Goal: Transaction & Acquisition: Download file/media

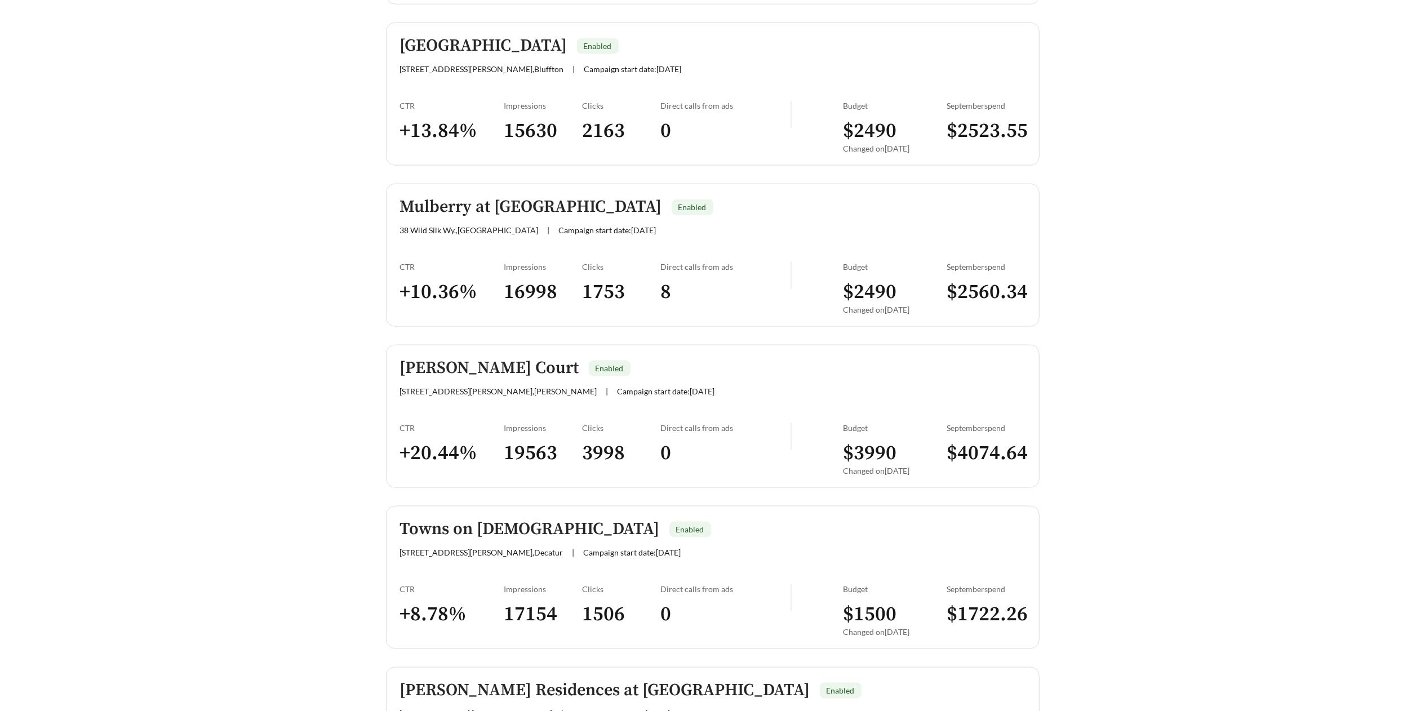
scroll to position [1307, 0]
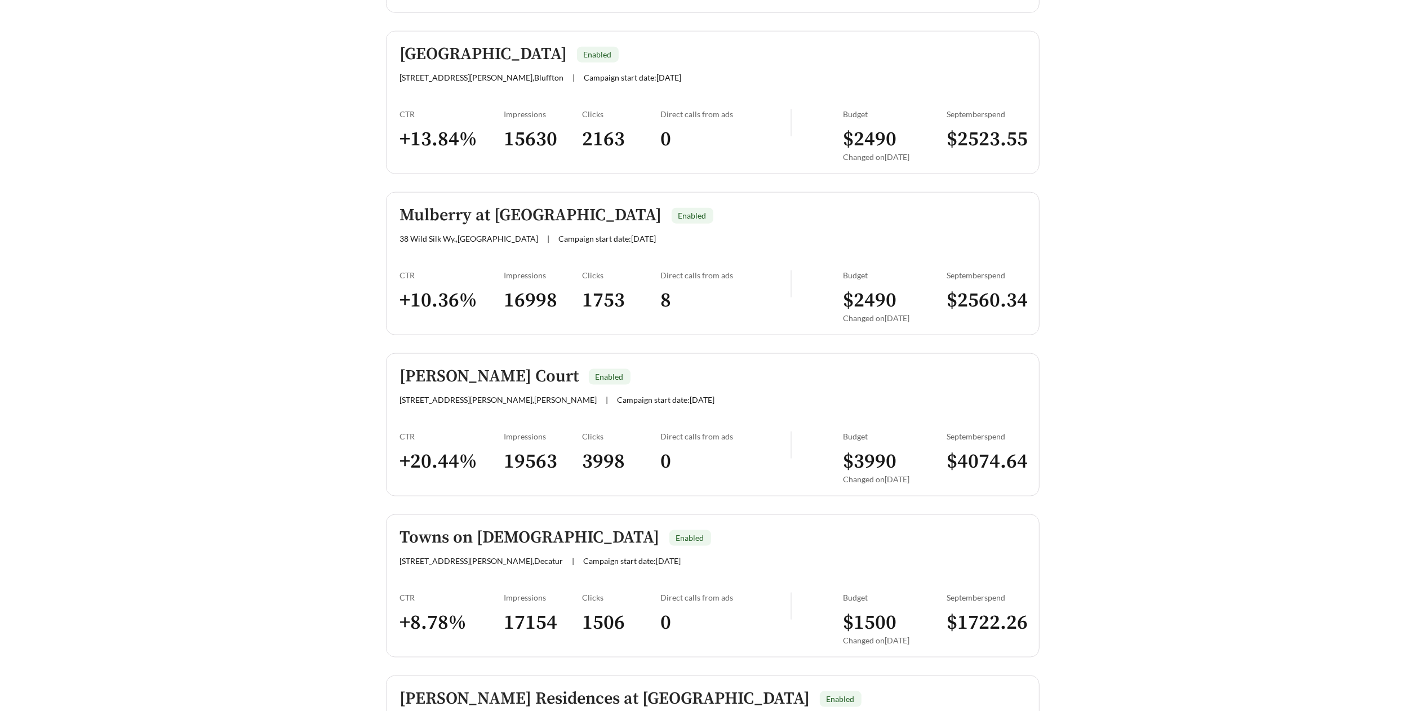
click at [524, 214] on h5 "Mulberry at [GEOGRAPHIC_DATA]" at bounding box center [531, 215] width 262 height 19
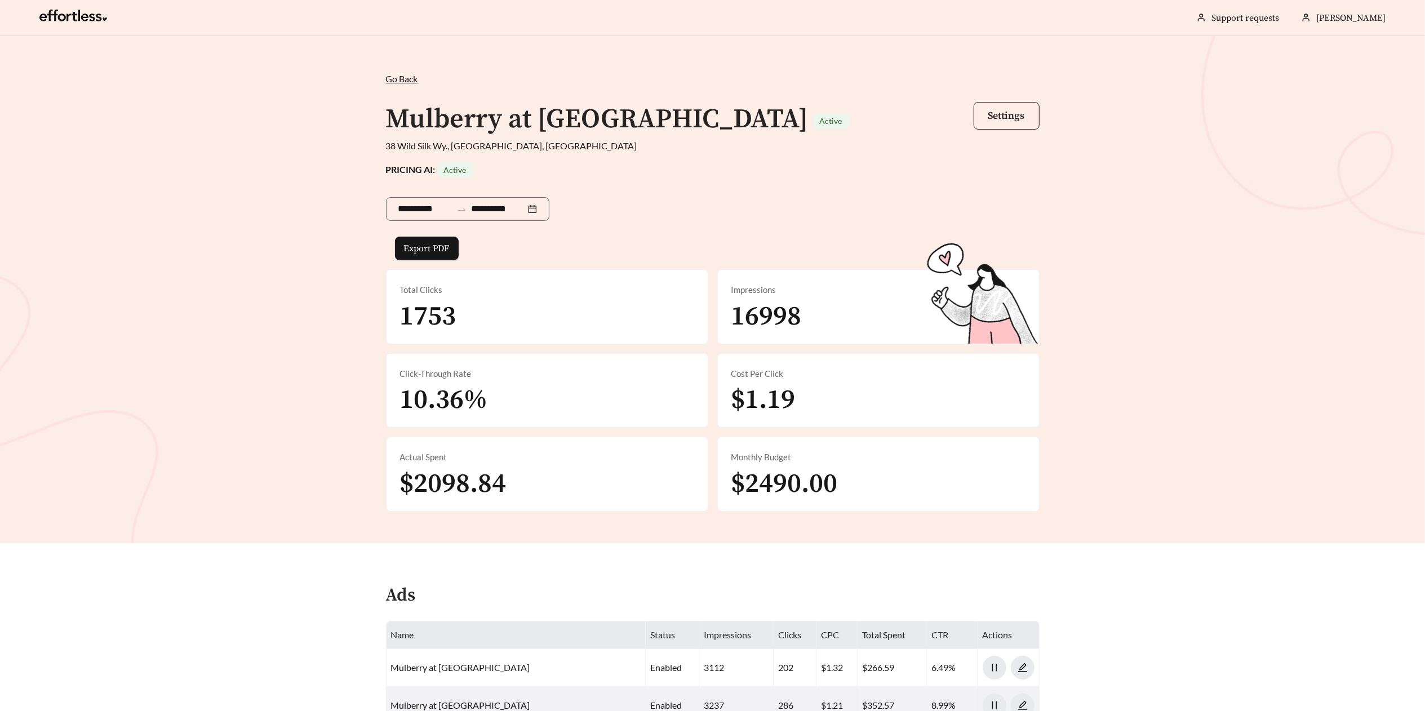
click at [1008, 114] on span "Settings" at bounding box center [1007, 115] width 37 height 13
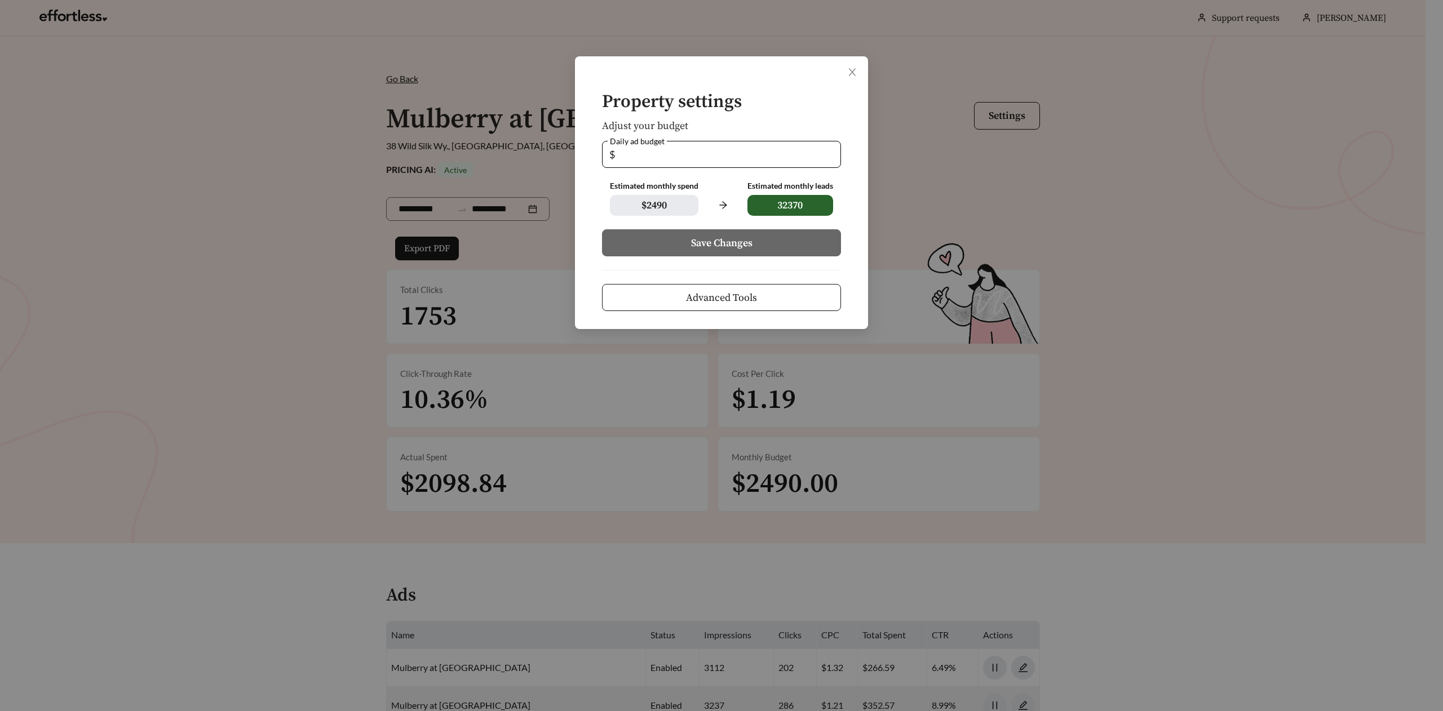
click at [754, 306] on span "Advanced Tools" at bounding box center [721, 297] width 71 height 15
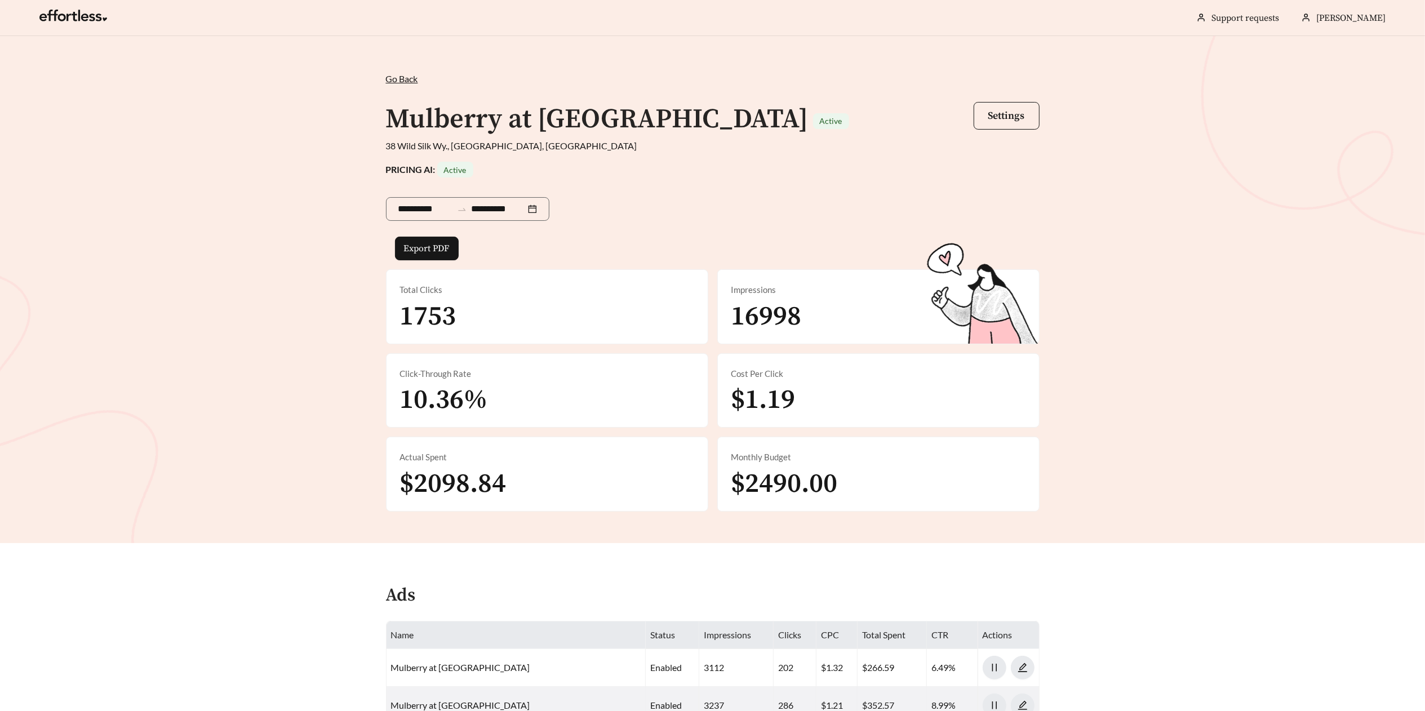
click at [393, 74] on span "Go Back" at bounding box center [402, 78] width 32 height 11
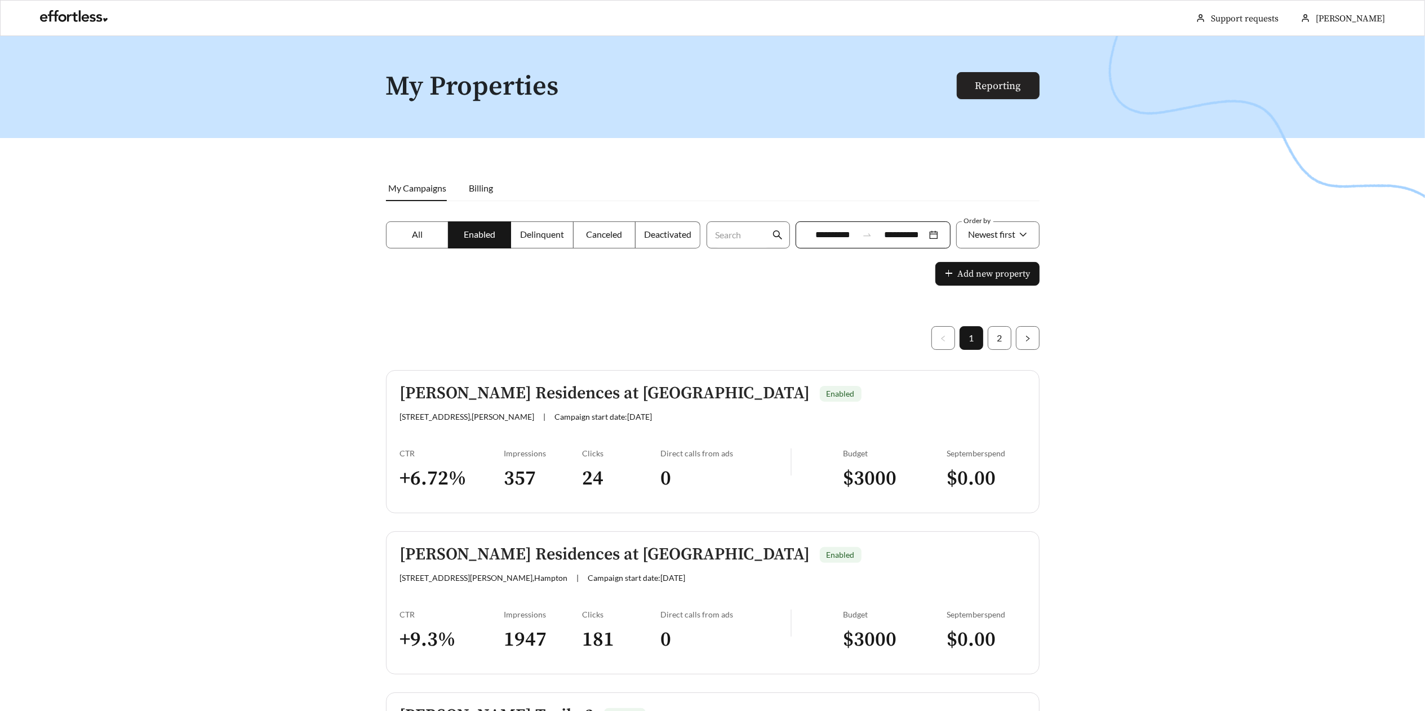
click at [1010, 83] on link "Reporting" at bounding box center [999, 85] width 46 height 13
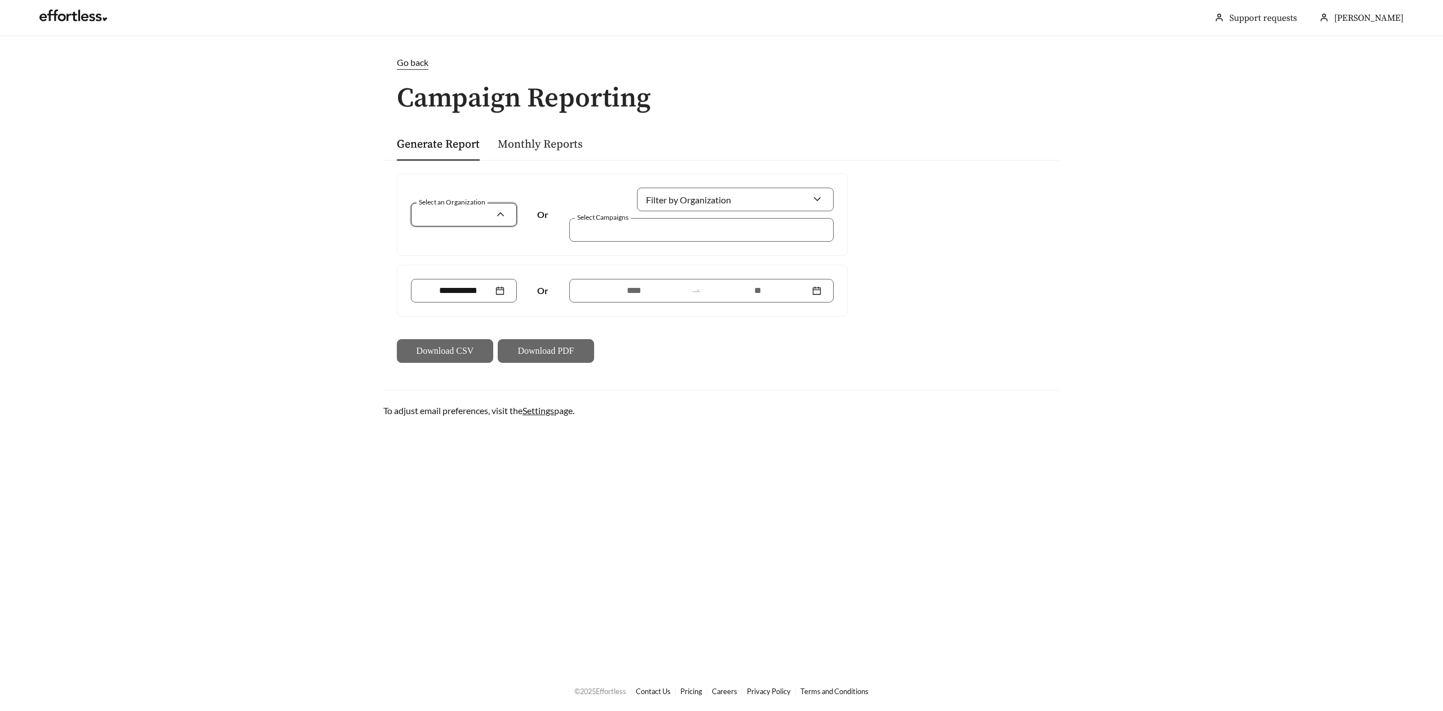
click at [486, 211] on input "Select an Organization" at bounding box center [459, 214] width 72 height 23
click at [559, 148] on link "Monthly Reports" at bounding box center [540, 145] width 85 height 14
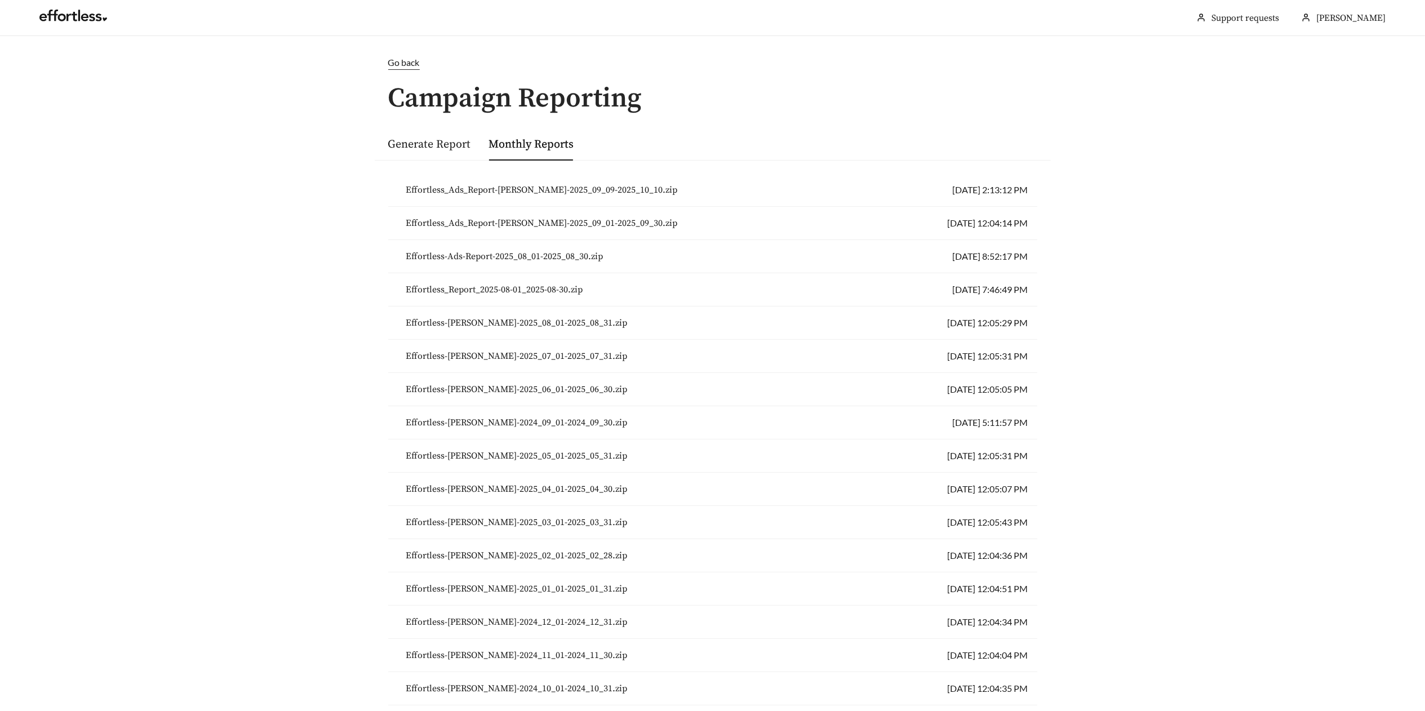
click at [553, 185] on span "Effortless_Ads_Report-[PERSON_NAME]-2025_09_09-2025_10_10.zip" at bounding box center [542, 190] width 272 height 14
click at [416, 144] on link "Generate Report" at bounding box center [429, 145] width 83 height 14
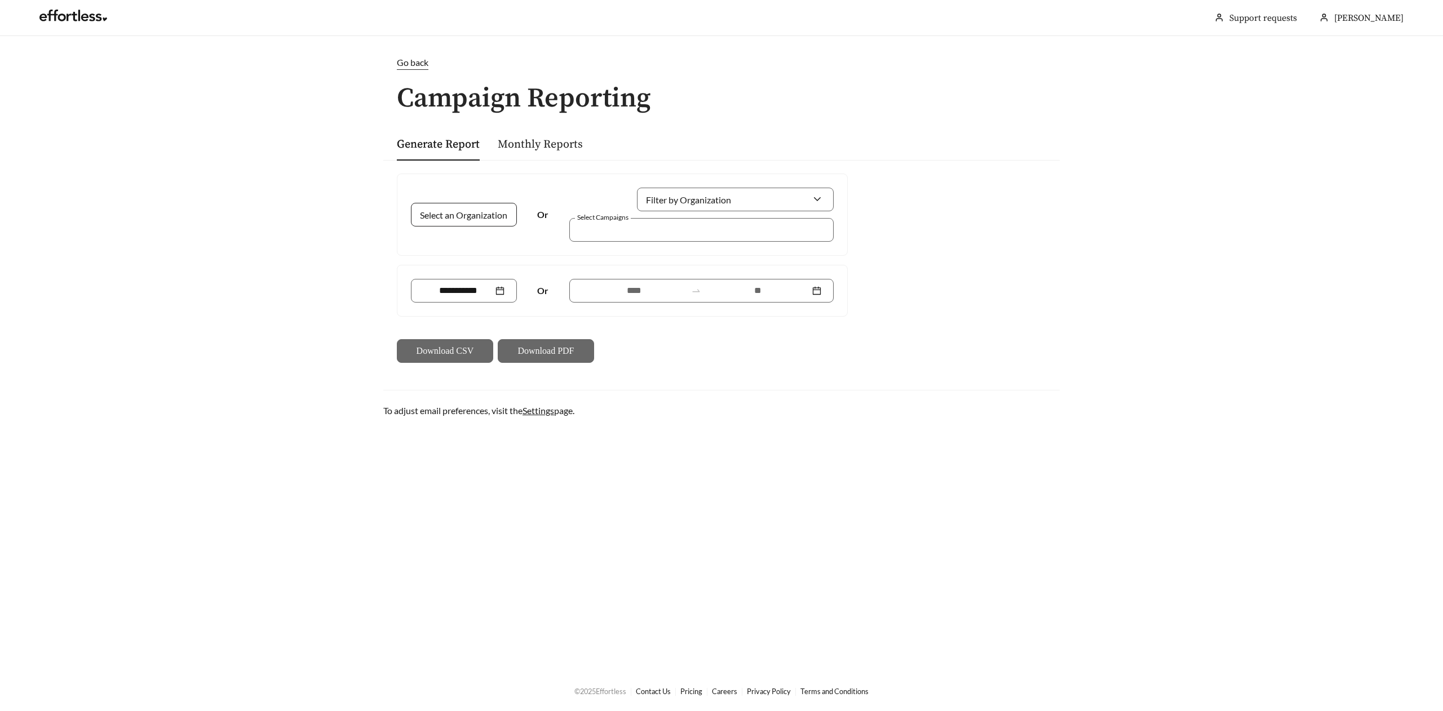
click at [478, 211] on input "Select an Organization" at bounding box center [459, 214] width 72 height 23
click at [478, 245] on span "[PERSON_NAME] Property Management" at bounding box center [503, 241] width 161 height 11
click at [479, 204] on input "Select an Organization" at bounding box center [459, 214] width 72 height 23
click at [539, 141] on link "Monthly Reports" at bounding box center [540, 145] width 85 height 14
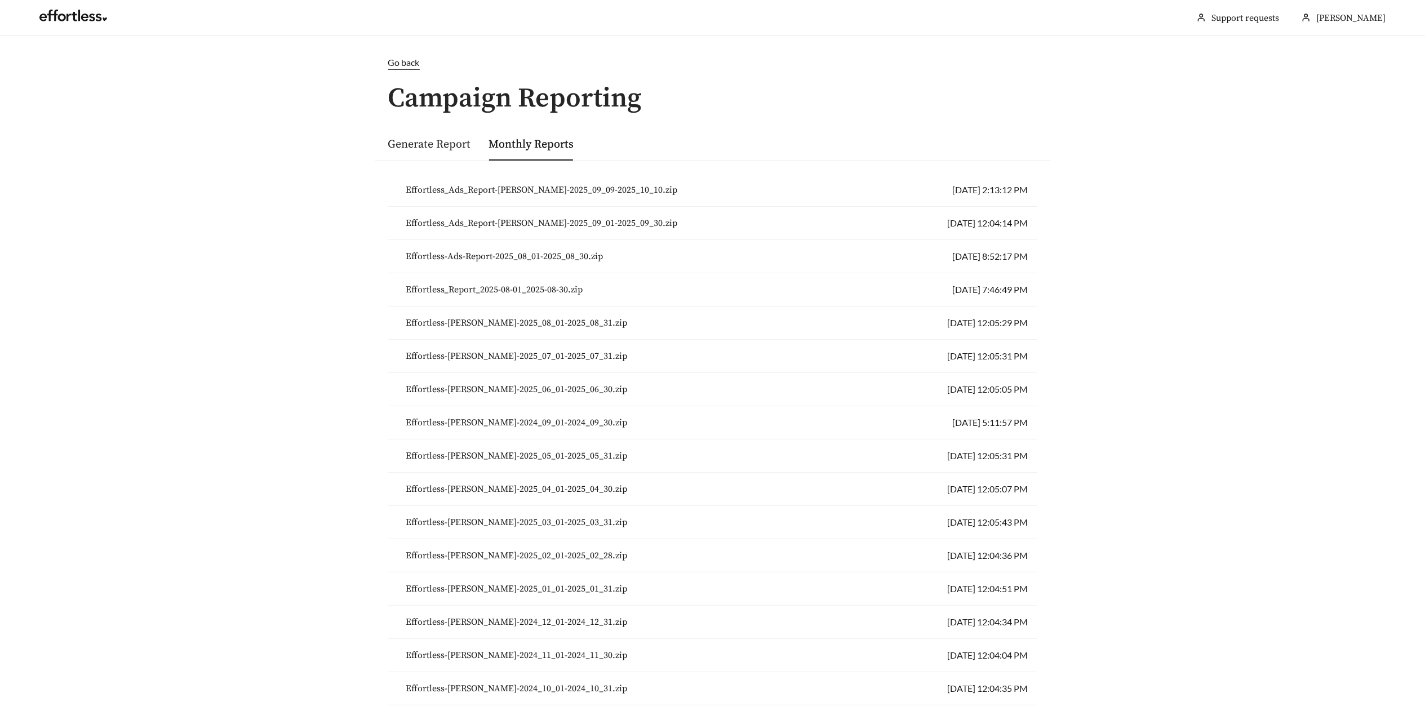
click at [434, 138] on link "Generate Report" at bounding box center [429, 145] width 83 height 14
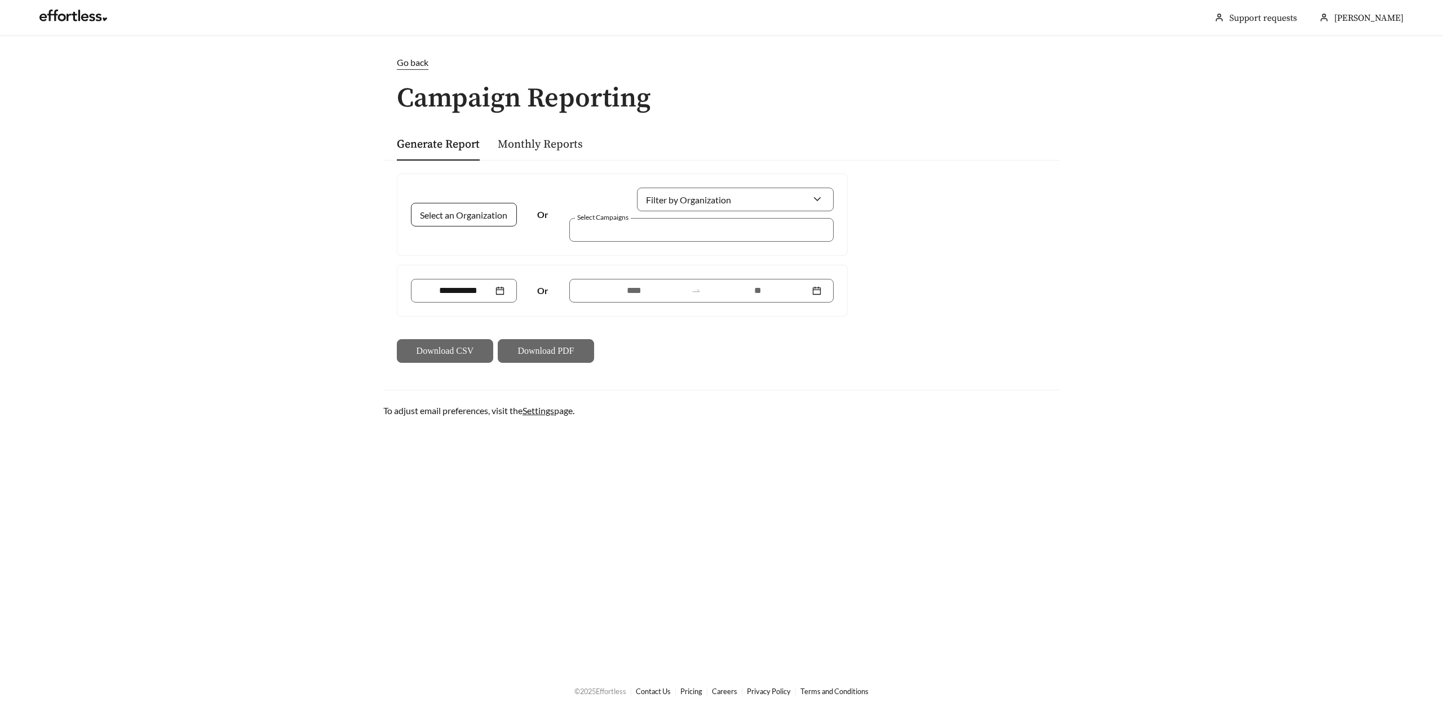
click at [471, 211] on input "Select an Organization" at bounding box center [459, 214] width 72 height 23
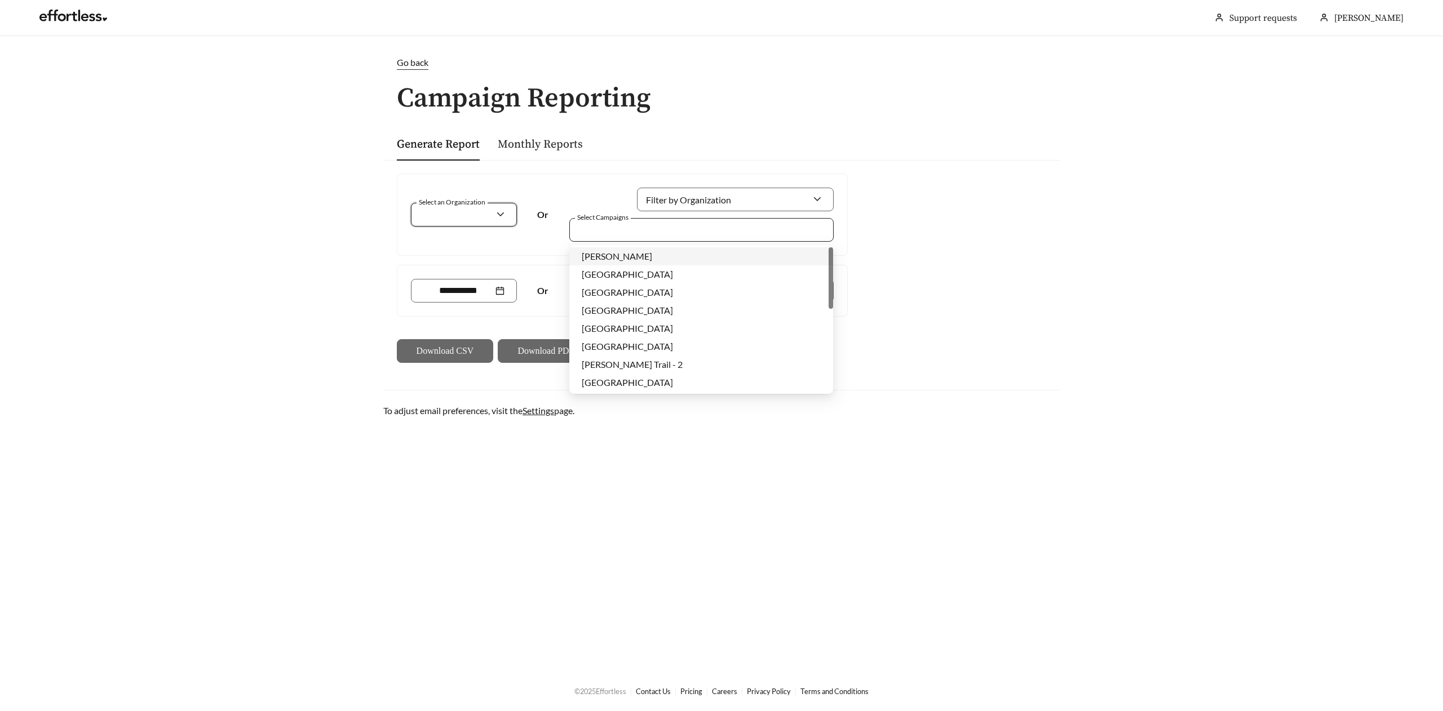
click at [594, 225] on div at bounding box center [693, 229] width 238 height 15
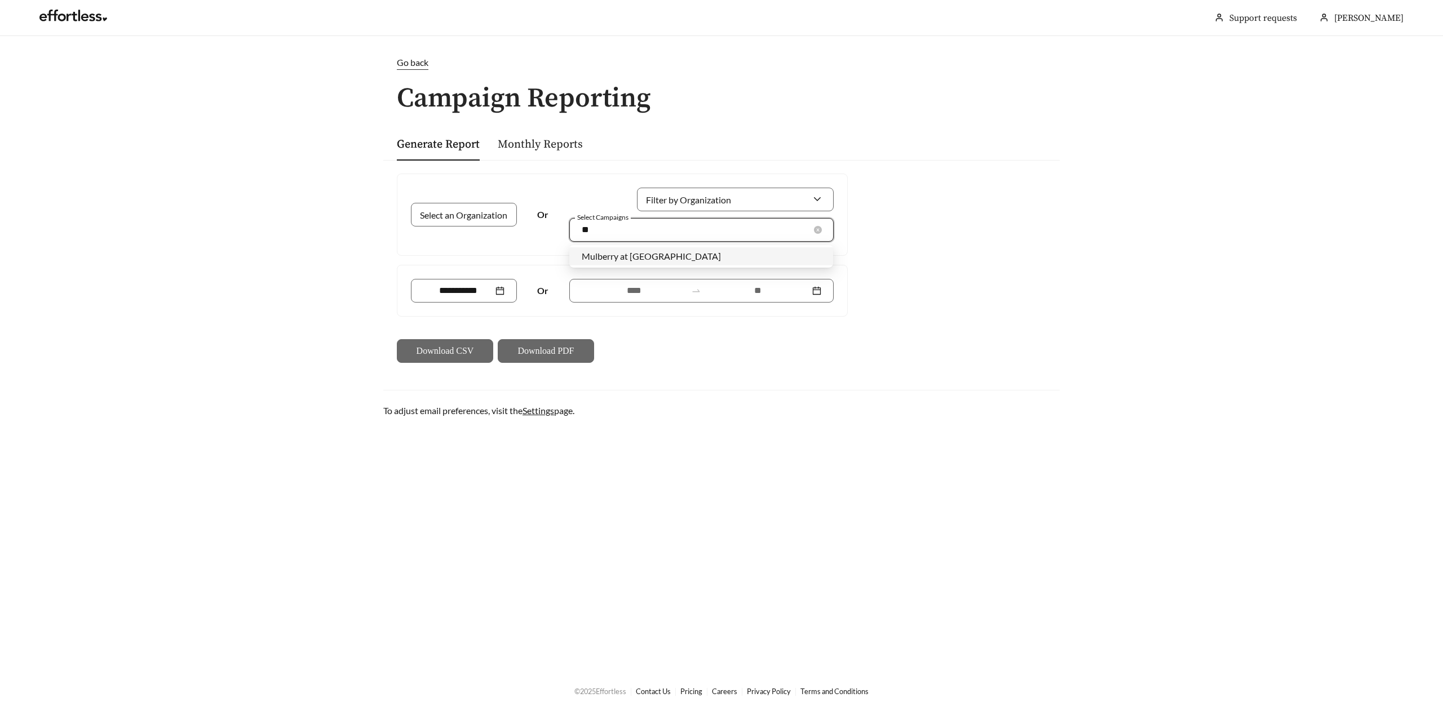
type input "***"
click at [611, 257] on span "Mulberry at [GEOGRAPHIC_DATA]" at bounding box center [651, 256] width 139 height 11
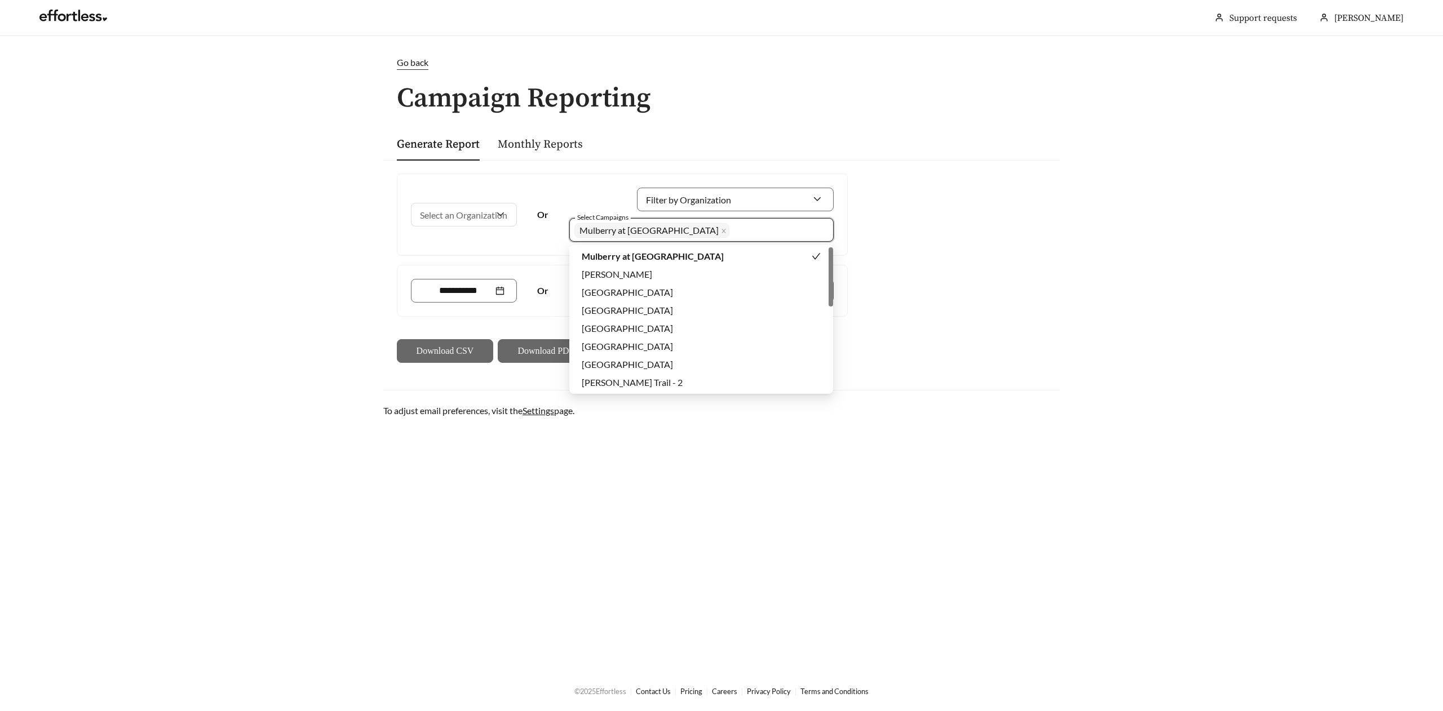
click at [618, 258] on span "Mulberry at [GEOGRAPHIC_DATA]" at bounding box center [653, 256] width 142 height 11
click at [709, 446] on main "Go back Campaign Reporting Generate Report Monthly Reports Select an Organizati…" at bounding box center [721, 353] width 1443 height 635
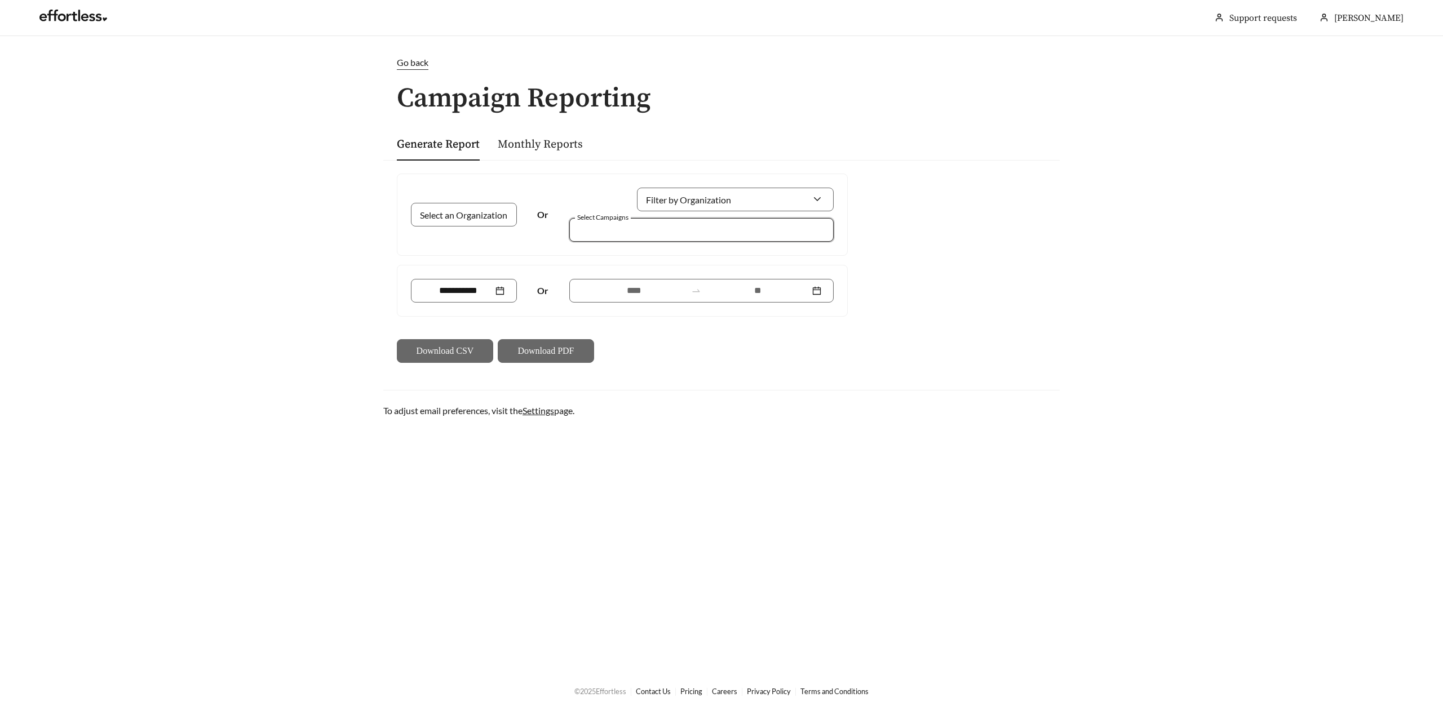
click at [630, 243] on div "Select an Organization Or Filter by Organization Select Campaigns" at bounding box center [622, 214] width 450 height 81
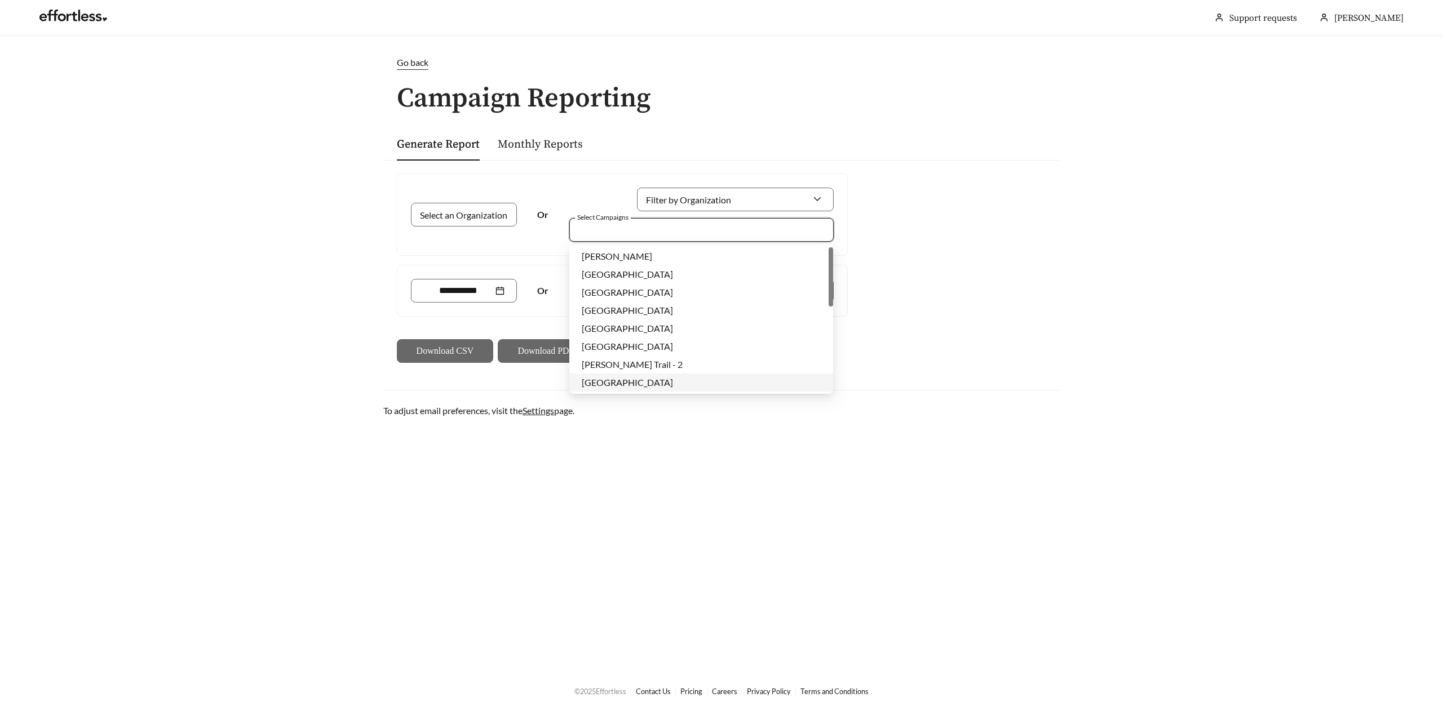
click at [625, 230] on div at bounding box center [693, 229] width 238 height 15
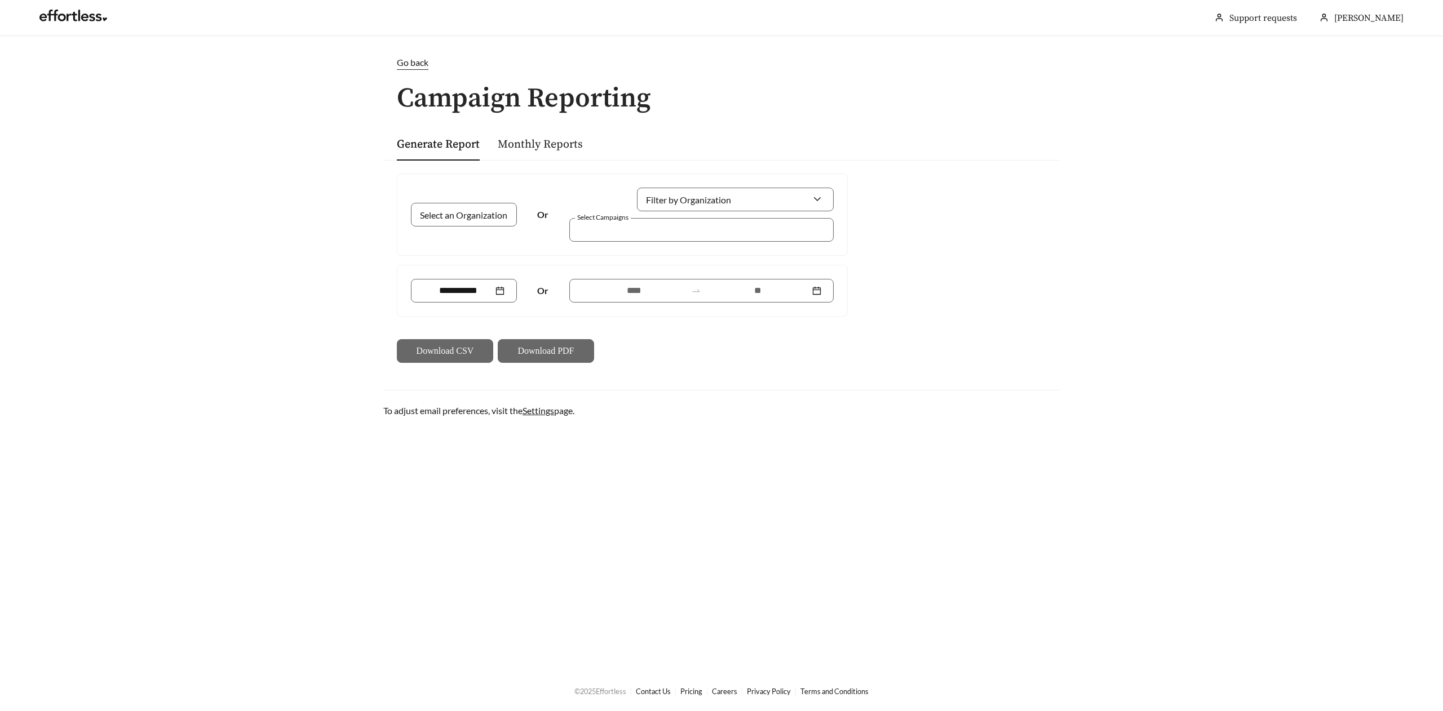
drag, startPoint x: 833, startPoint y: 276, endPoint x: 842, endPoint y: 324, distance: 48.8
click at [842, 324] on div "Select an Organization Or Filter by Organization Select Campaigns Or Download C…" at bounding box center [622, 268] width 460 height 189
click at [742, 228] on div at bounding box center [693, 229] width 238 height 15
type input "***"
click at [644, 252] on span "Mulberry at [GEOGRAPHIC_DATA]" at bounding box center [651, 256] width 139 height 11
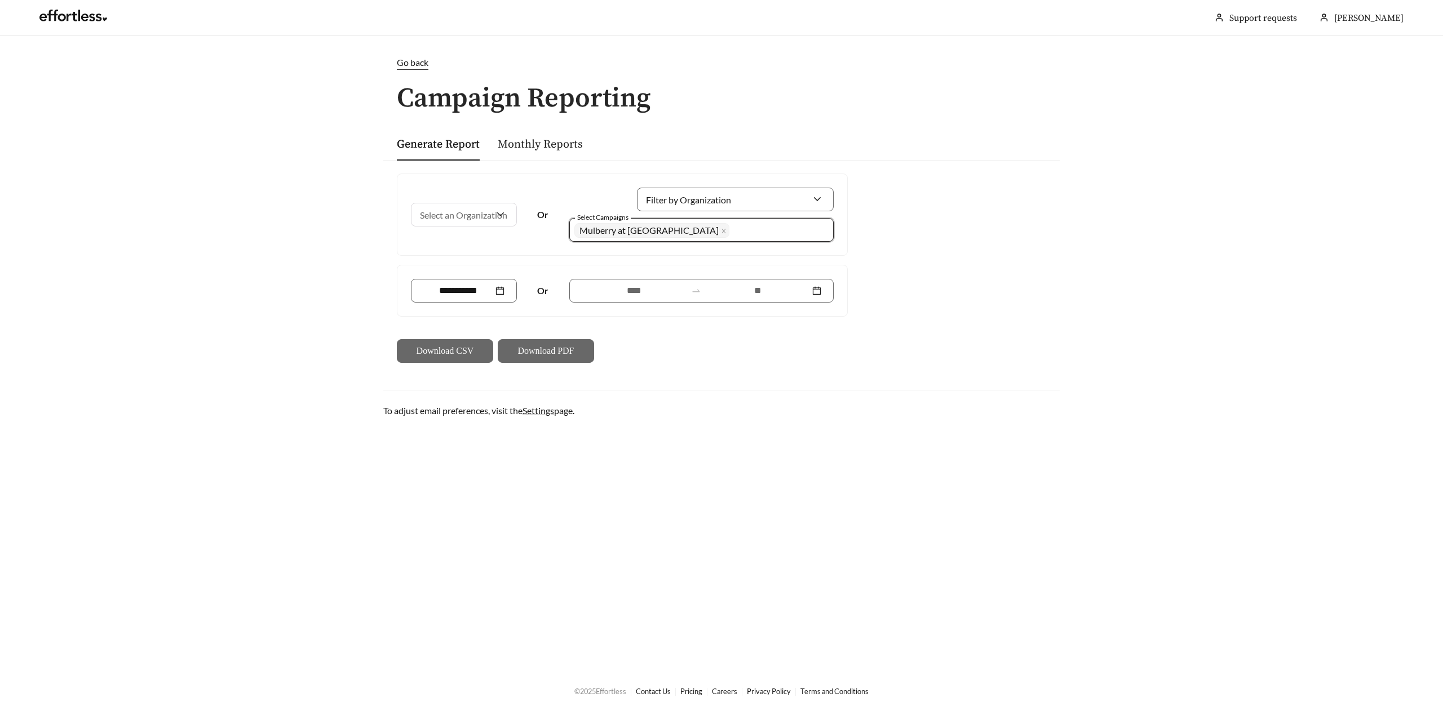
click at [934, 242] on div "Select an Organization Or Filter by Organization Select Campaigns 1426 Mulberry…" at bounding box center [721, 268] width 676 height 216
click at [647, 292] on input at bounding box center [634, 291] width 104 height 14
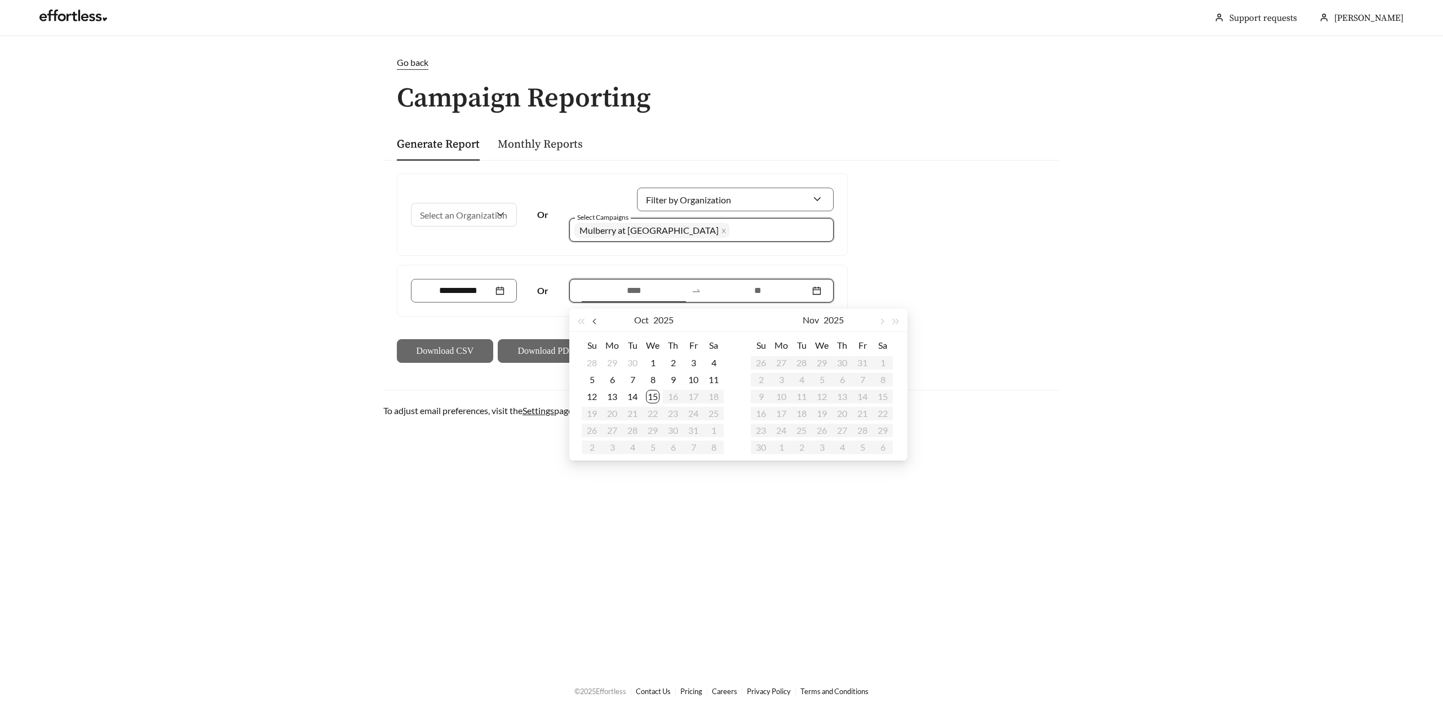
click at [590, 320] on button "button" at bounding box center [595, 320] width 15 height 23
type input "**********"
click at [824, 396] on div "15" at bounding box center [822, 397] width 14 height 14
type input "**********"
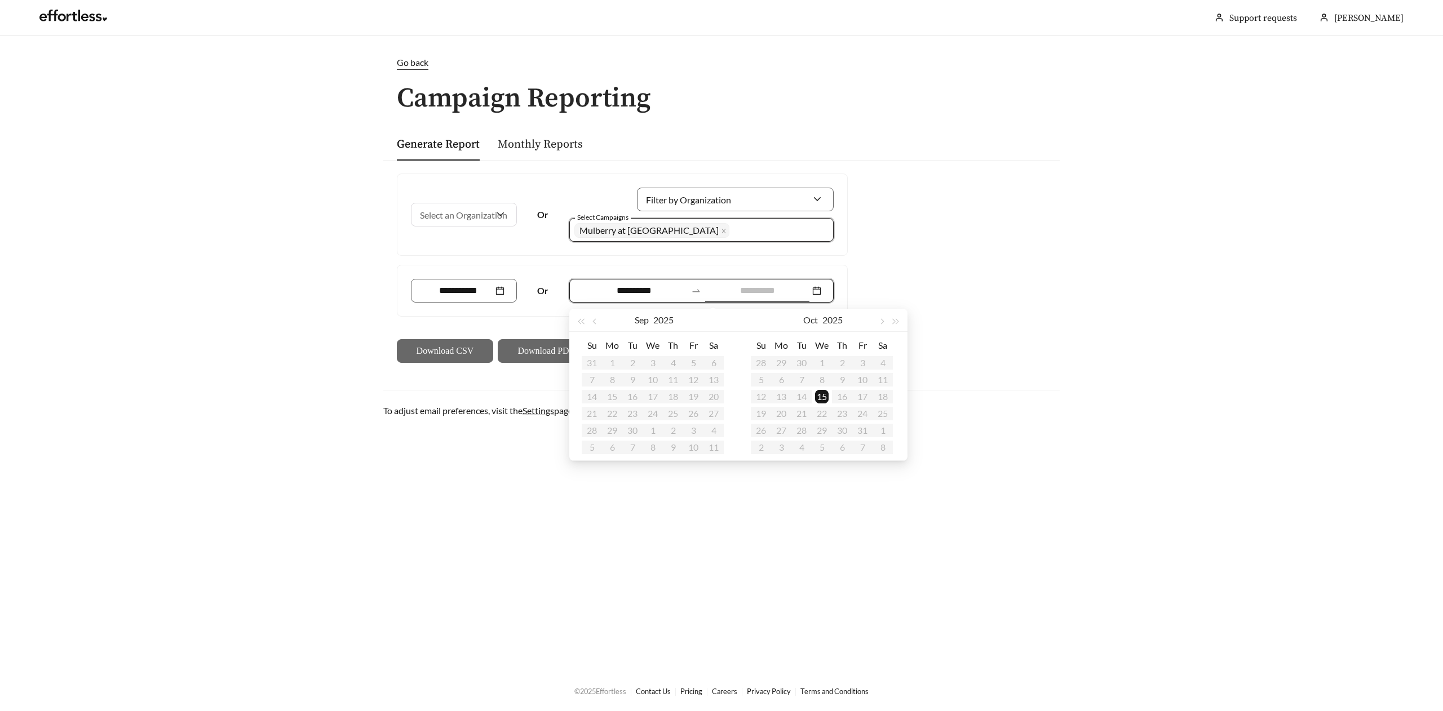
click at [817, 393] on div "15" at bounding box center [822, 397] width 14 height 14
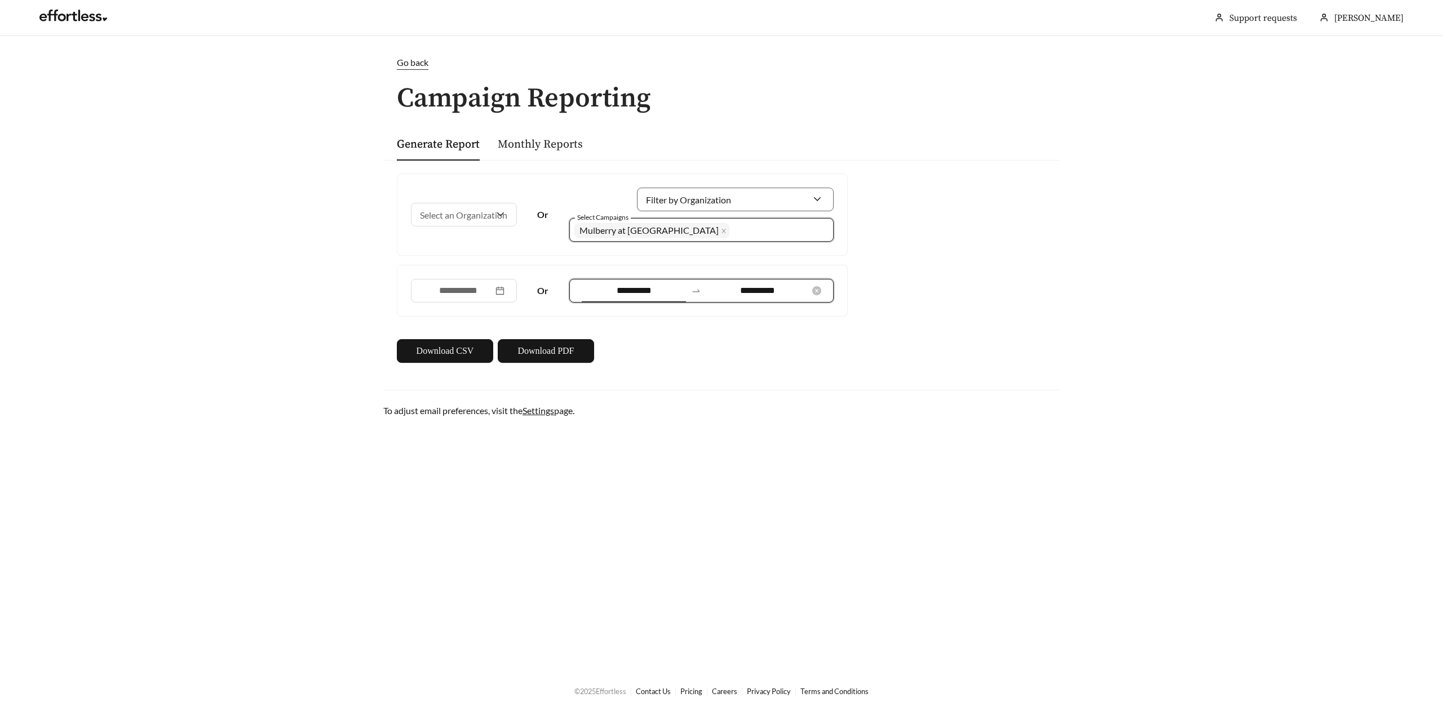
click at [641, 288] on input "**********" at bounding box center [634, 291] width 104 height 14
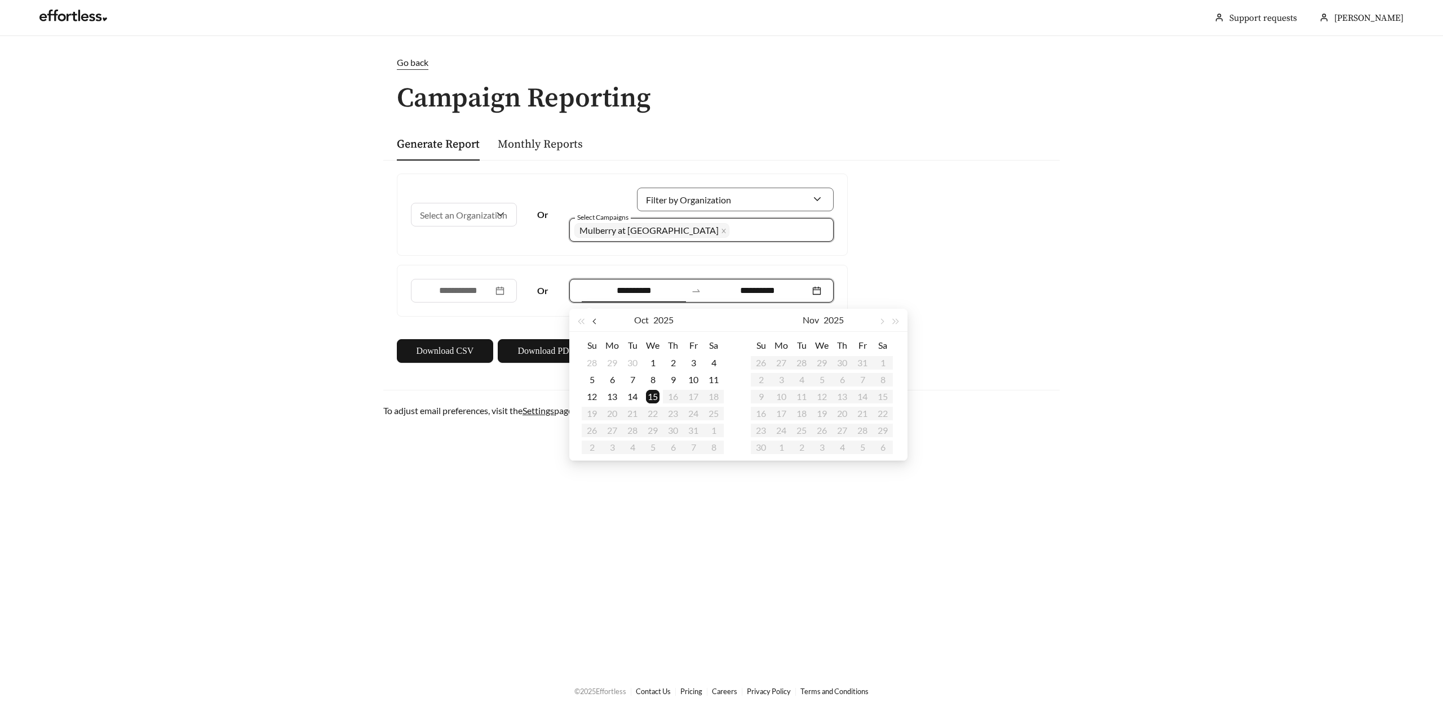
click at [592, 322] on button "button" at bounding box center [595, 320] width 15 height 23
type input "**********"
click at [594, 399] on div "14" at bounding box center [592, 397] width 14 height 14
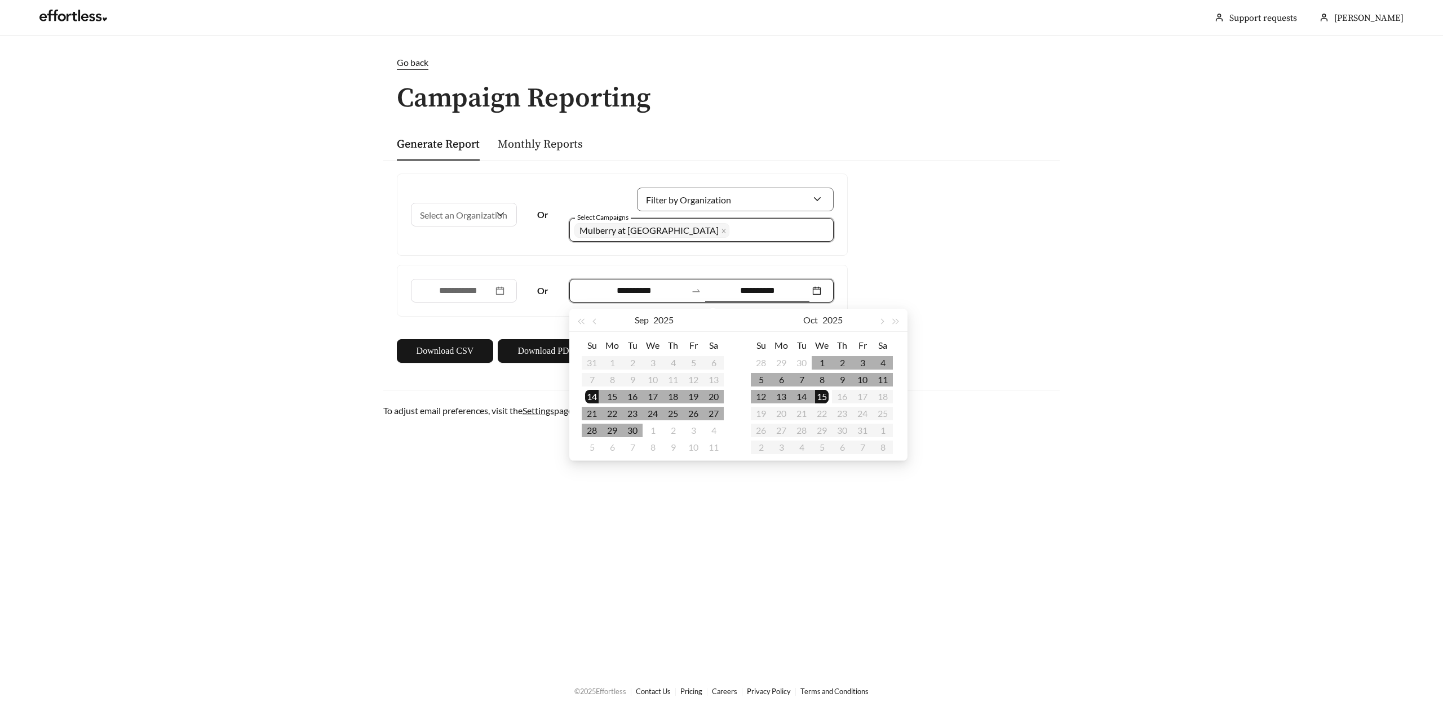
type input "**********"
click at [900, 222] on div "**********" at bounding box center [721, 268] width 676 height 216
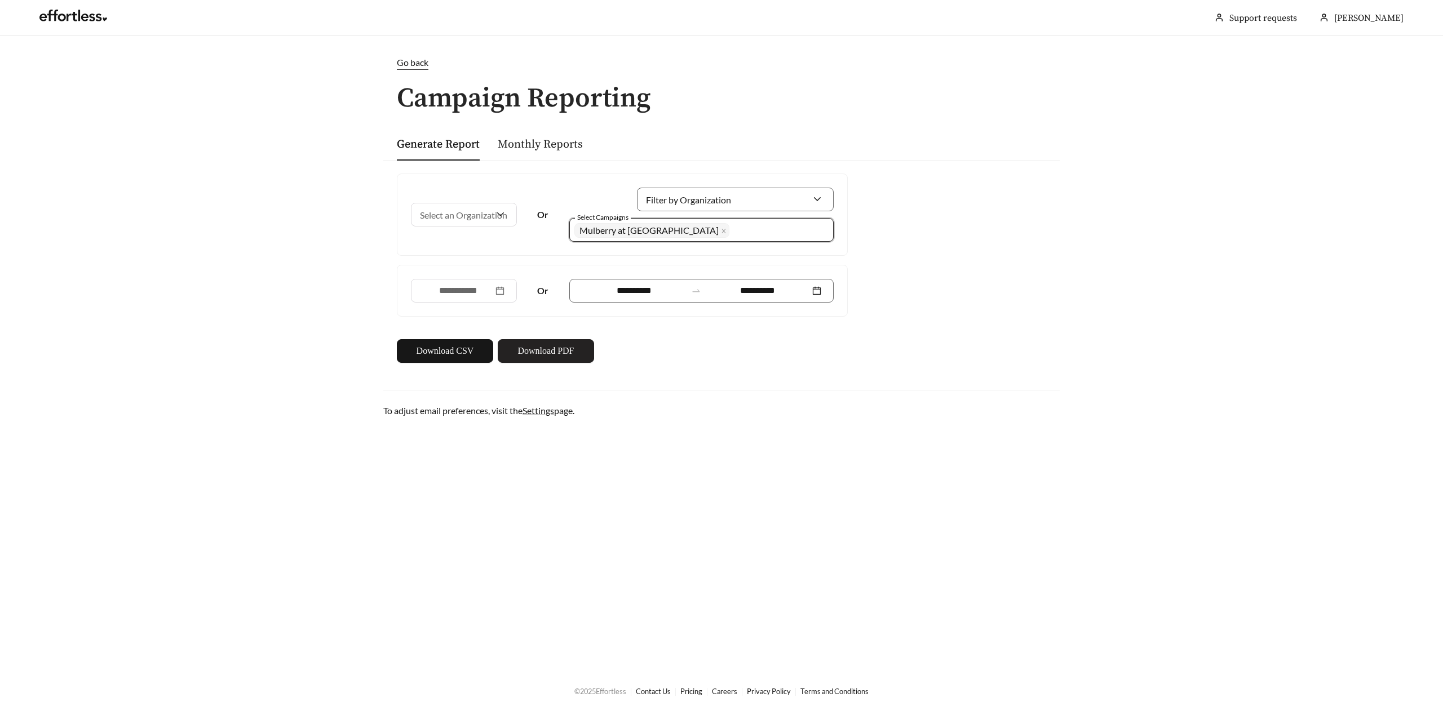
click at [528, 351] on span "Download PDF" at bounding box center [545, 351] width 56 height 14
click at [535, 144] on link "Monthly Reports" at bounding box center [540, 145] width 85 height 14
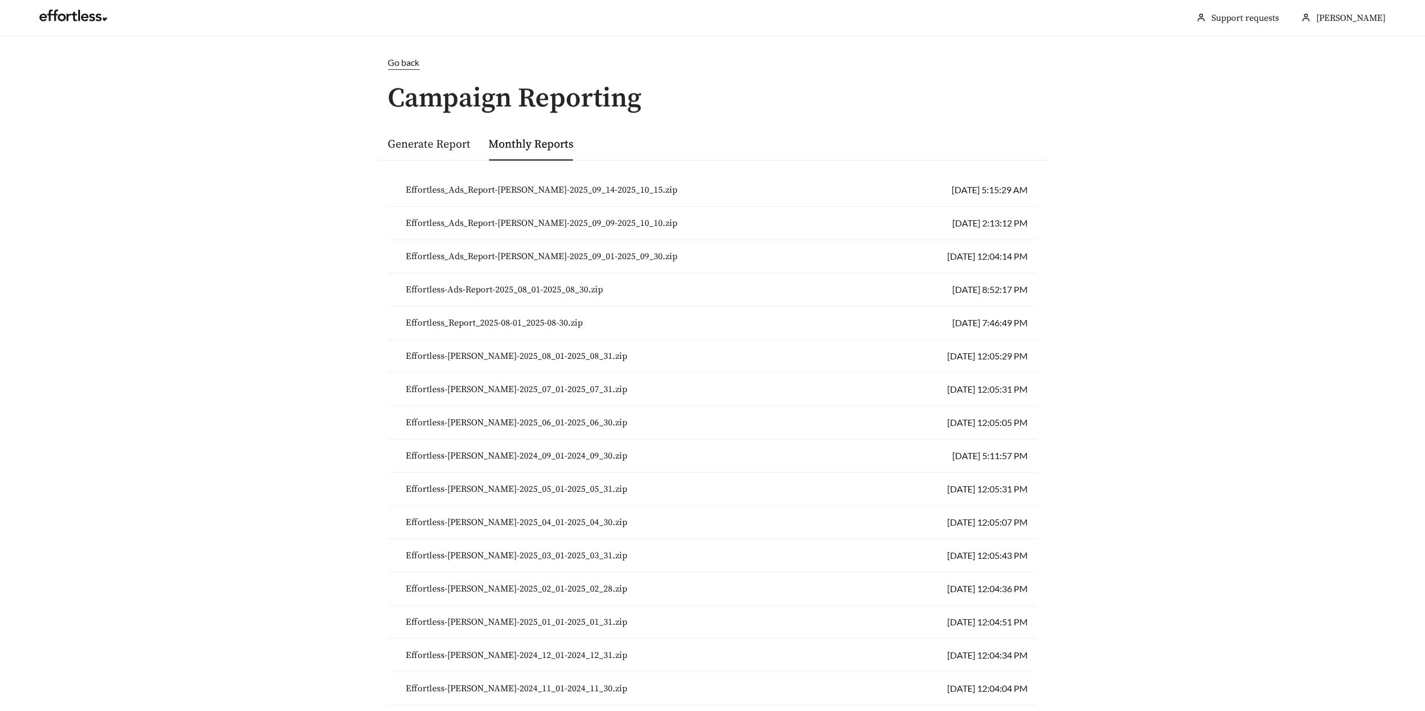
click at [655, 259] on span "Effortless_Ads_Report-[PERSON_NAME]-2025_09_01-2025_09_30.zip" at bounding box center [542, 257] width 272 height 14
click at [560, 389] on span "Effortless-[PERSON_NAME]-2025_07_01-2025_07_31.zip" at bounding box center [517, 390] width 222 height 14
